Goal: Information Seeking & Learning: Learn about a topic

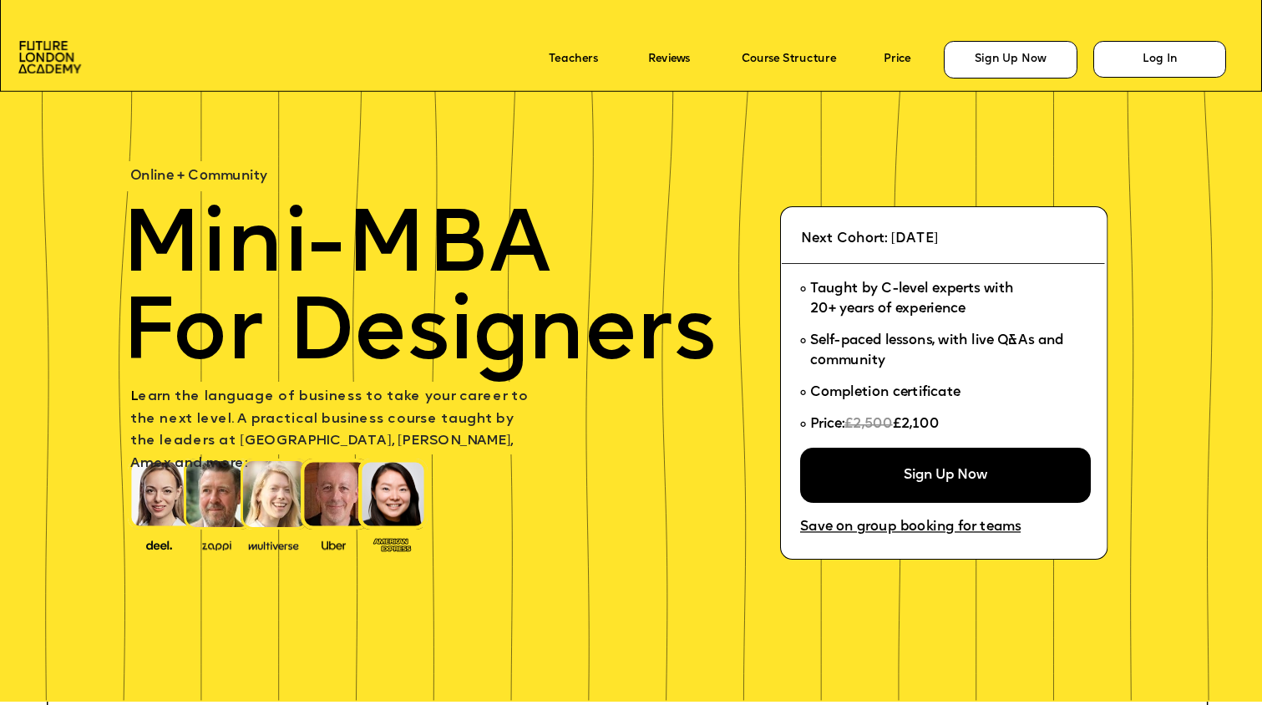
scroll to position [3176, 0]
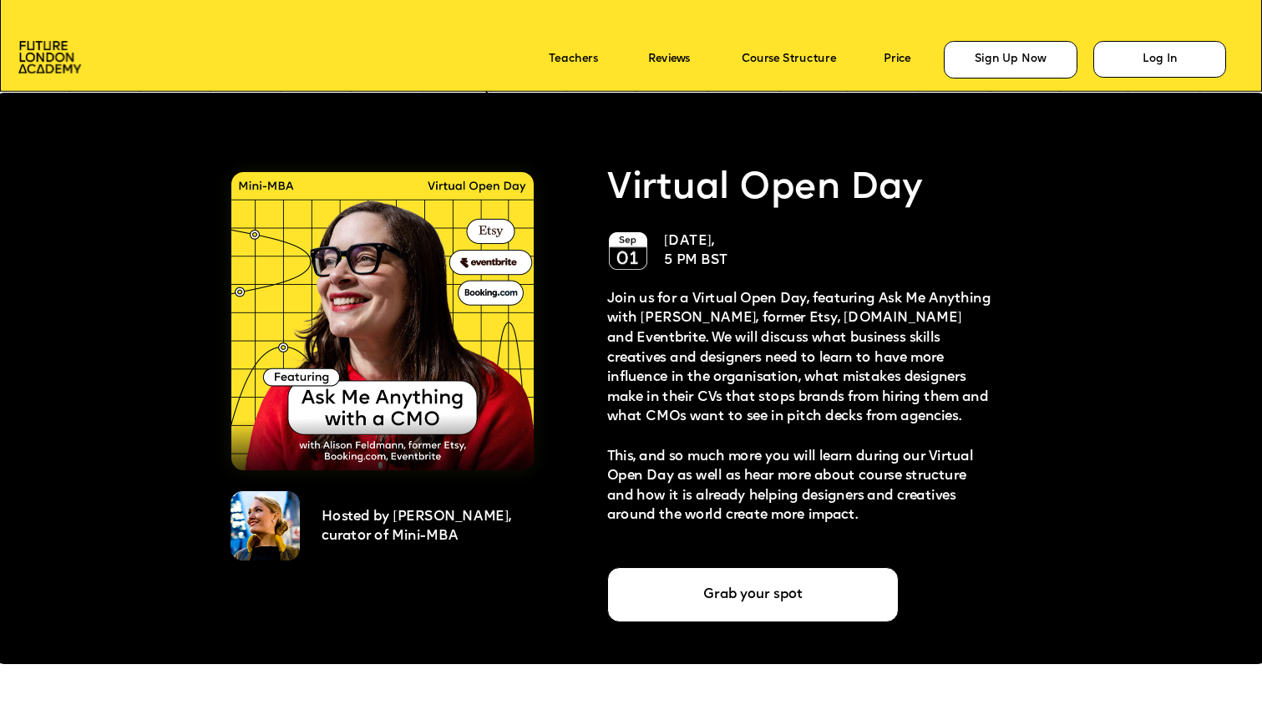
click at [369, 58] on icon at bounding box center [631, 43] width 1262 height 97
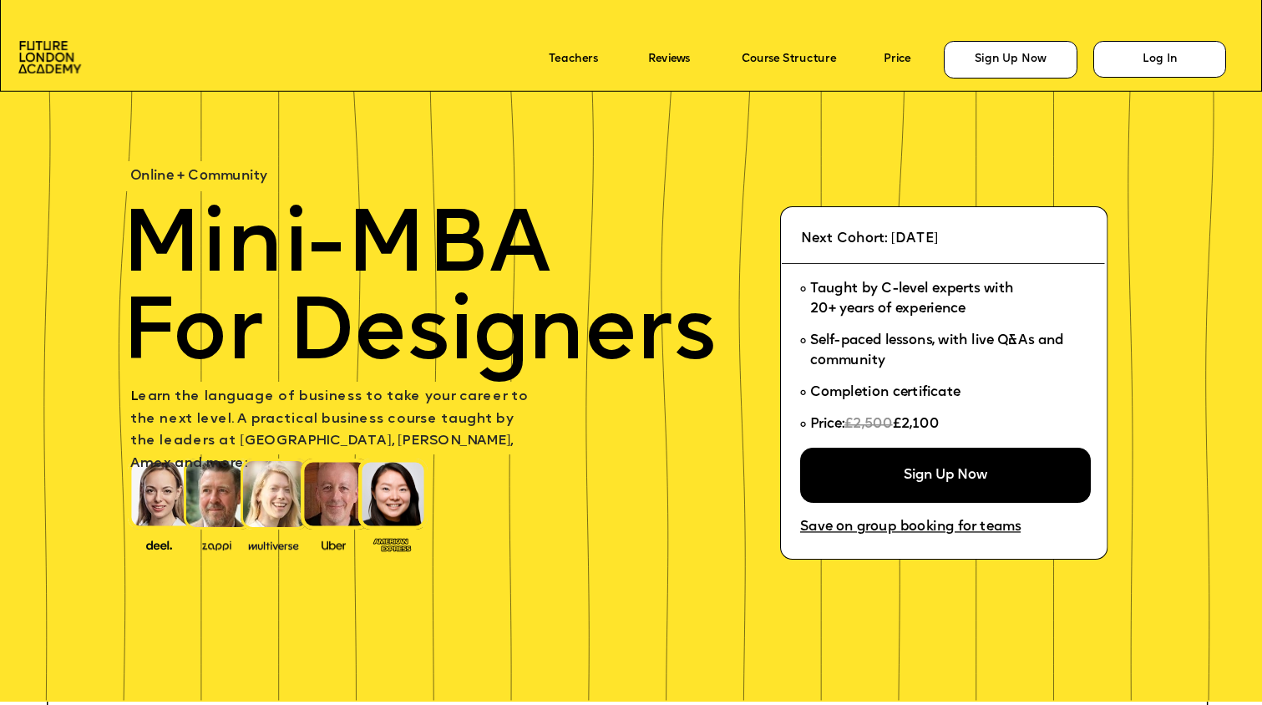
scroll to position [3176, 0]
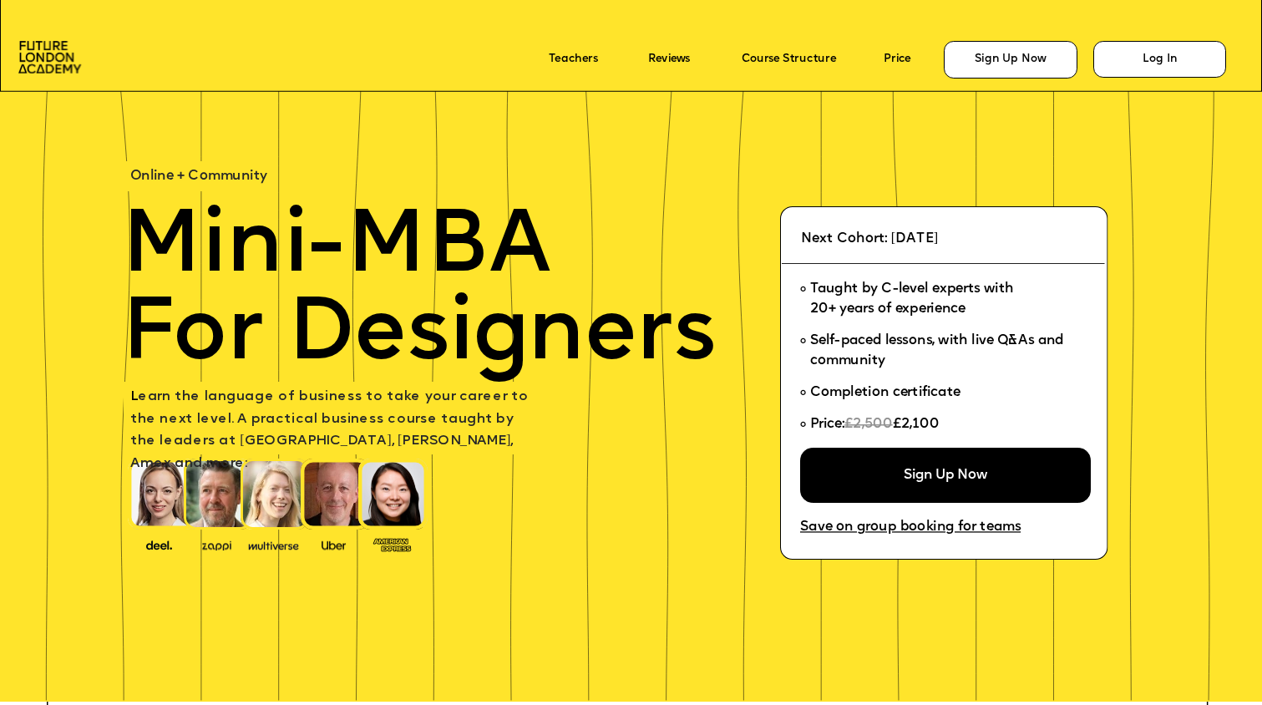
scroll to position [3176, 0]
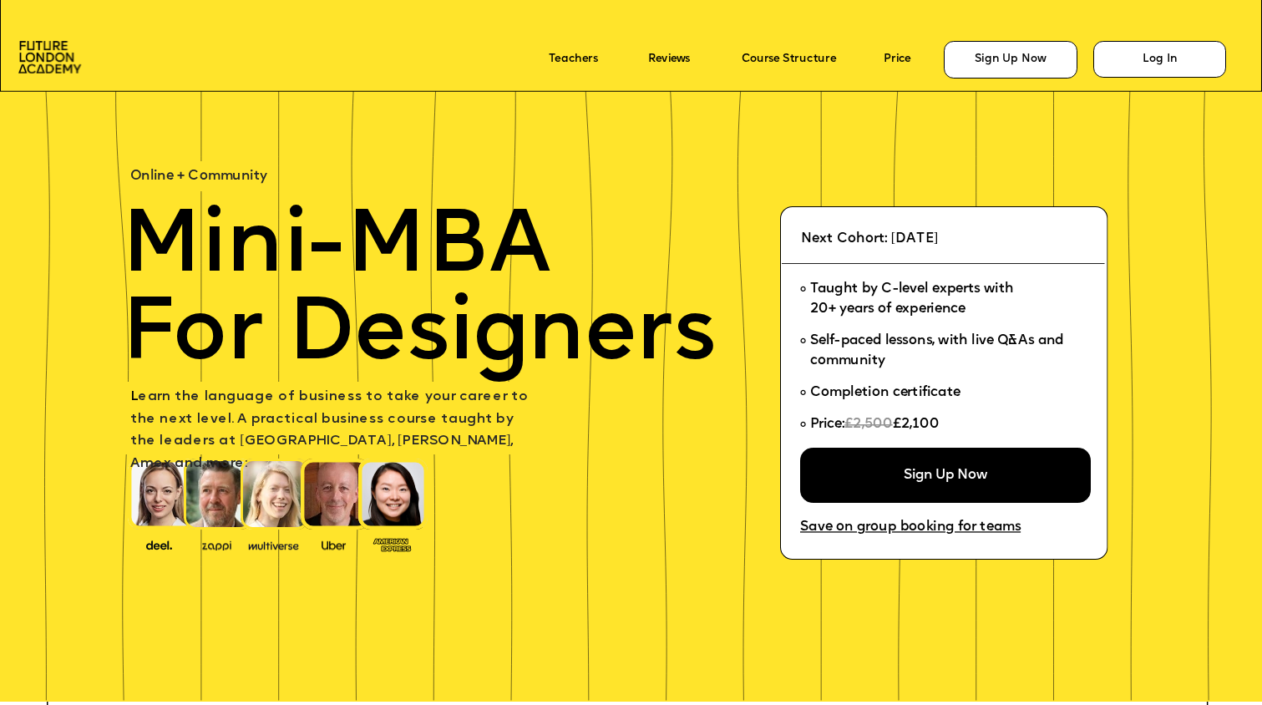
scroll to position [3176, 0]
